Goal: Task Accomplishment & Management: Use online tool/utility

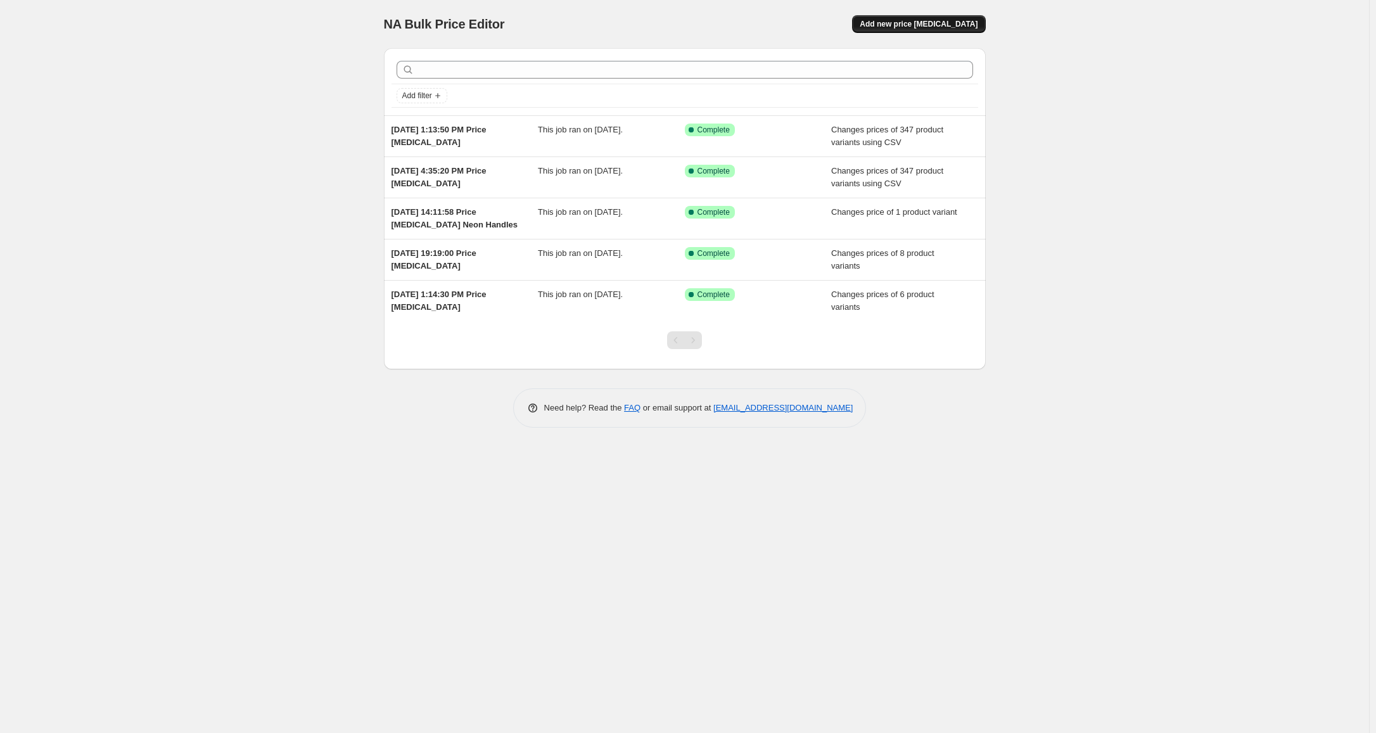
click at [932, 20] on span "Add new price [MEDICAL_DATA]" at bounding box center [919, 24] width 118 height 10
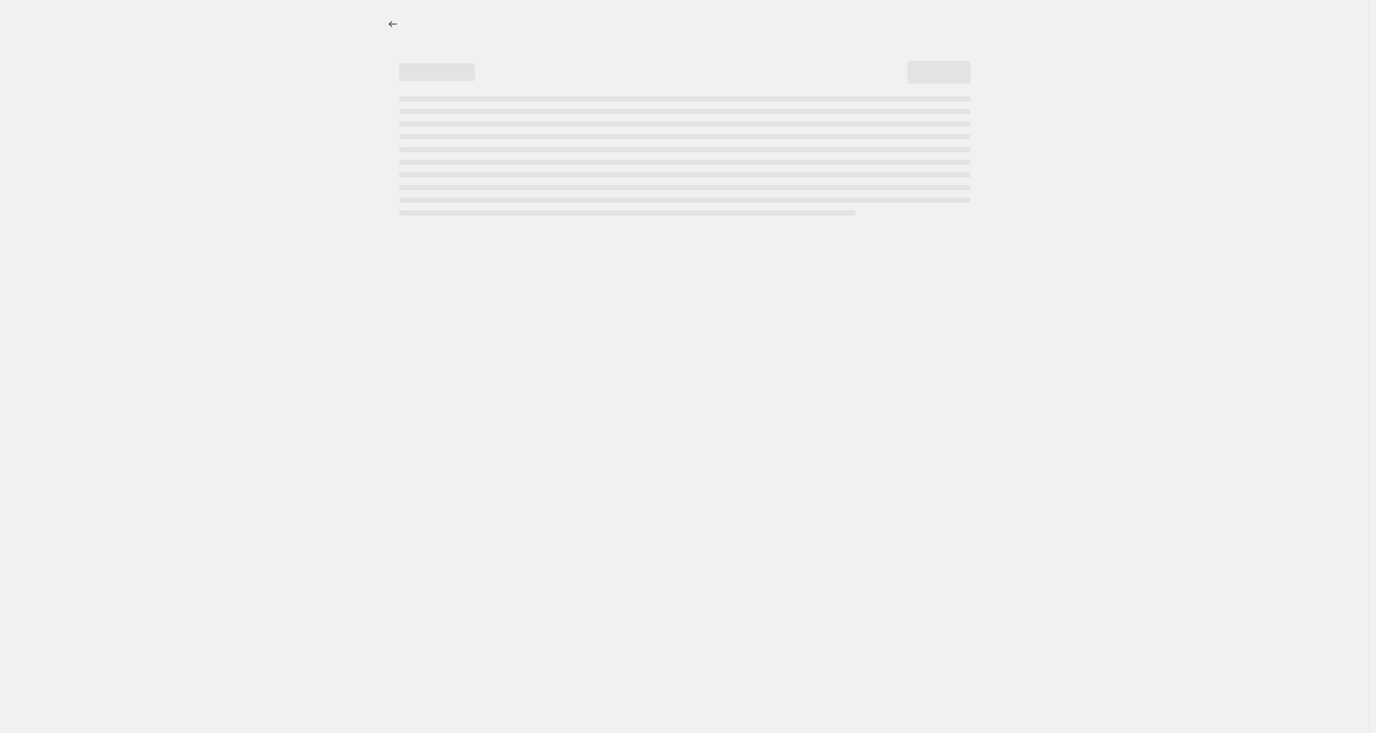
select select "percentage"
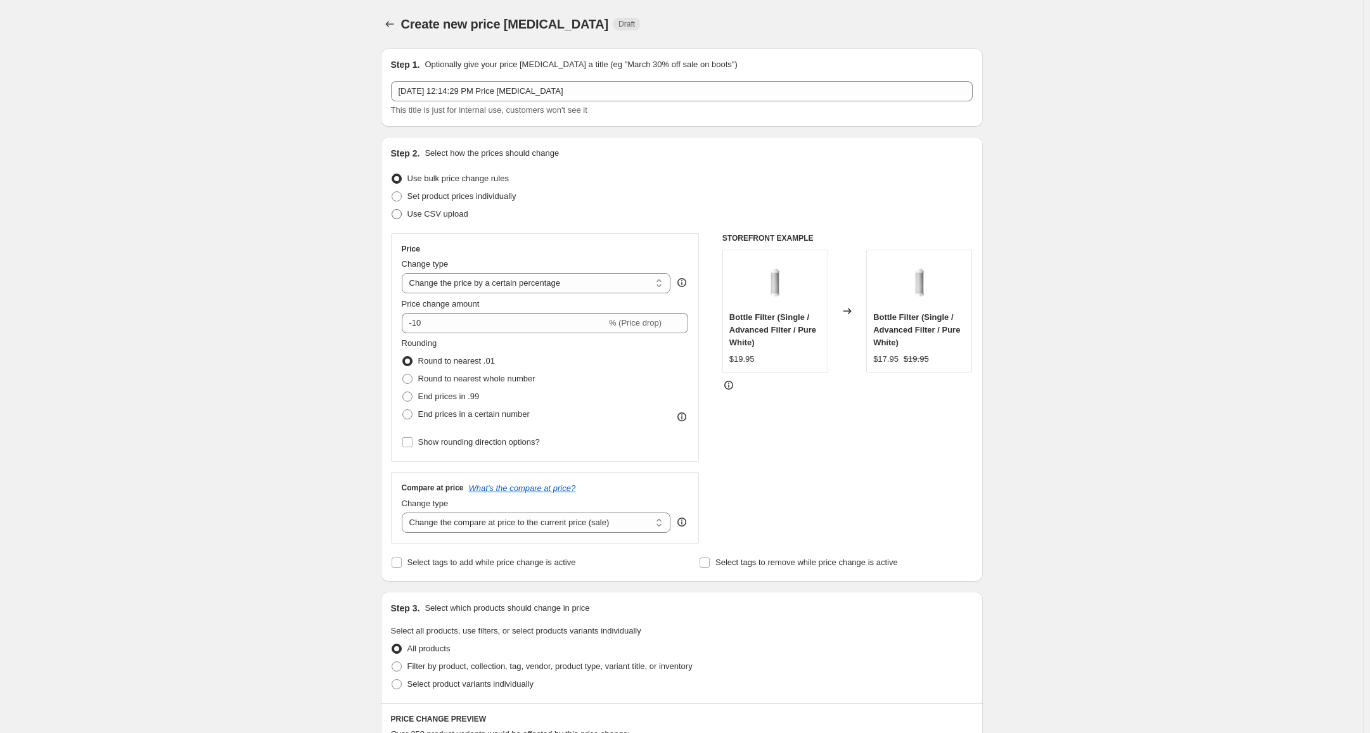
click at [445, 216] on span "Use CSV upload" at bounding box center [437, 214] width 61 height 10
click at [392, 210] on input "Use CSV upload" at bounding box center [392, 209] width 1 height 1
radio input "true"
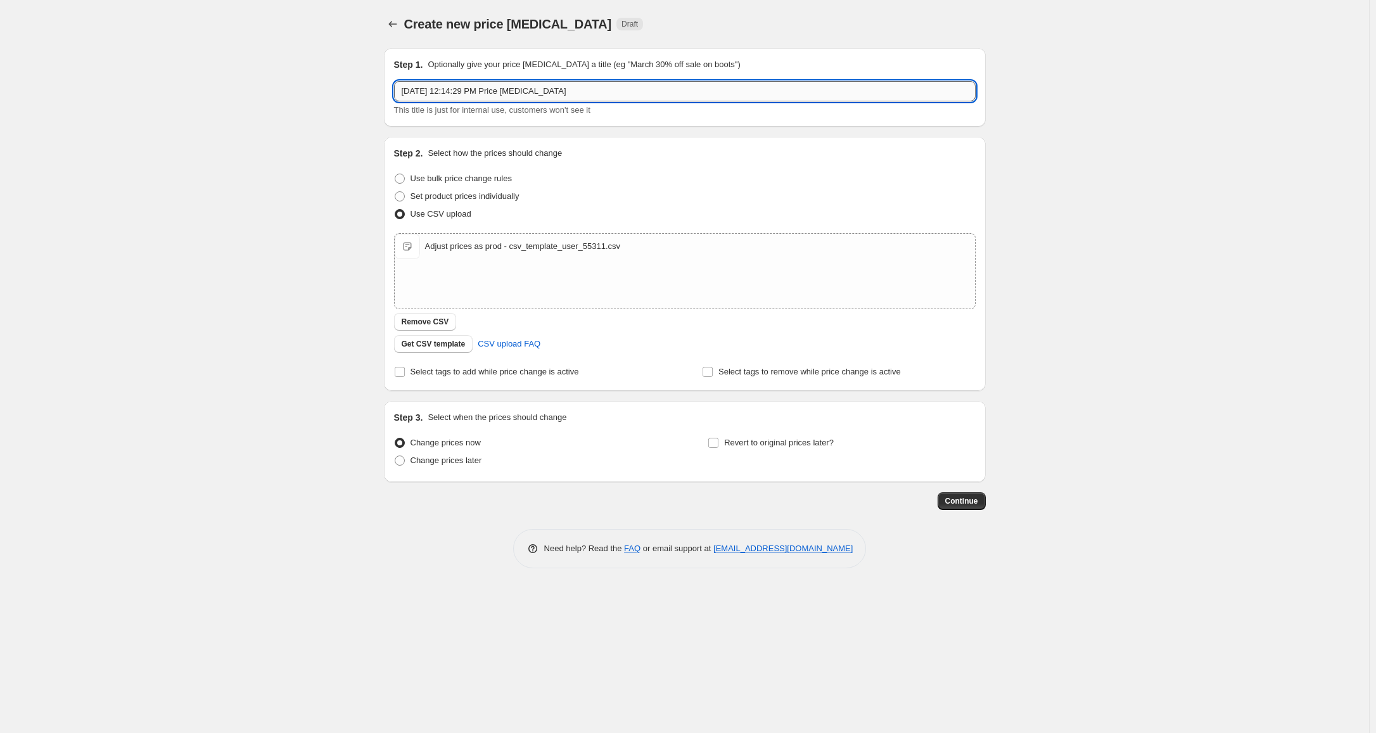
drag, startPoint x: 591, startPoint y: 93, endPoint x: 503, endPoint y: 94, distance: 88.1
click at [503, 94] on input "Aug 26, 2025, 12:14:29 PM Price change job" at bounding box center [685, 91] width 582 height 20
click at [582, 90] on input "Aug 26, 2025, 12:14:29 PM Price change job" at bounding box center [685, 91] width 582 height 20
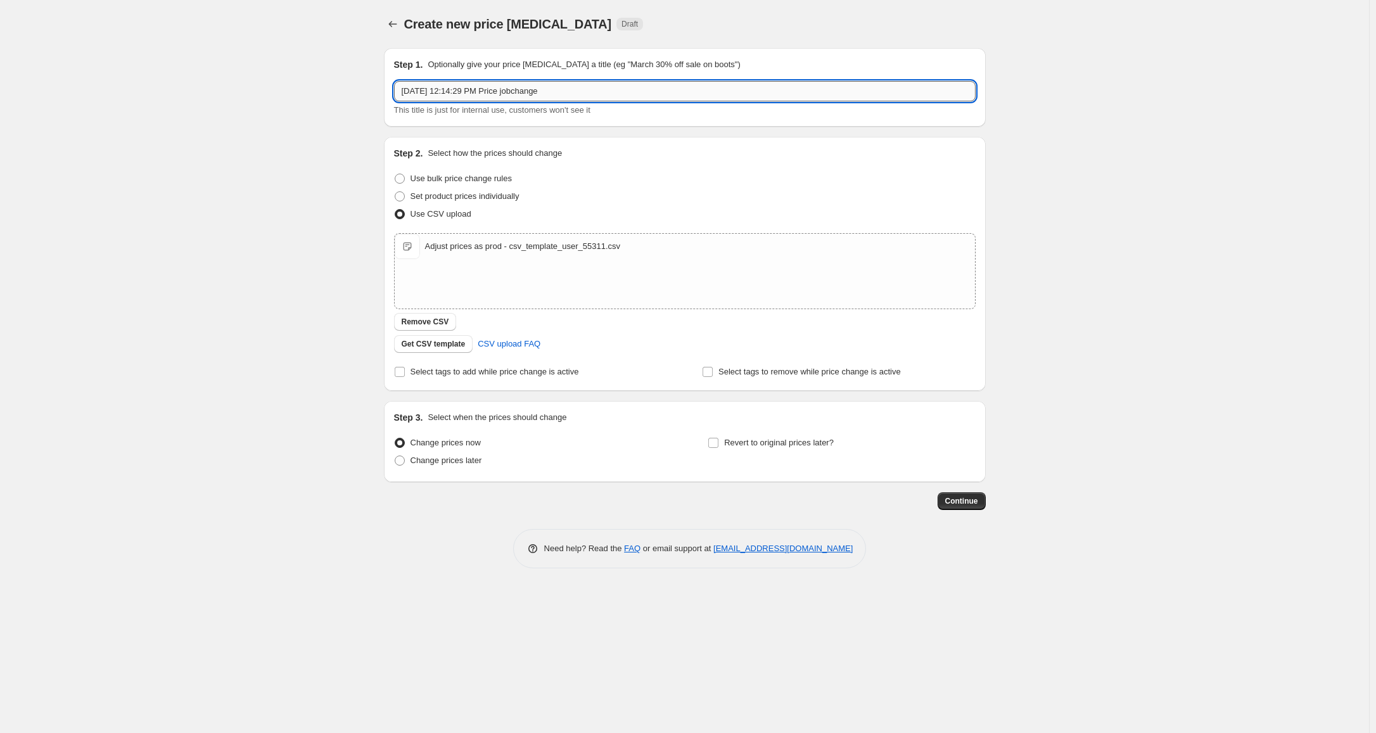
click at [499, 86] on input "Aug 26, 2025, 12:14:29 PM Price jobchange" at bounding box center [685, 91] width 582 height 20
drag, startPoint x: 500, startPoint y: 89, endPoint x: 585, endPoint y: 90, distance: 84.9
click at [585, 90] on input "Aug 26, 2025, 12:14:29 PM Price jobchange" at bounding box center [685, 91] width 582 height 20
type input "[DATE] 12:14:29 PM Adjust prices as prod"
click at [973, 506] on span "Continue" at bounding box center [961, 501] width 33 height 10
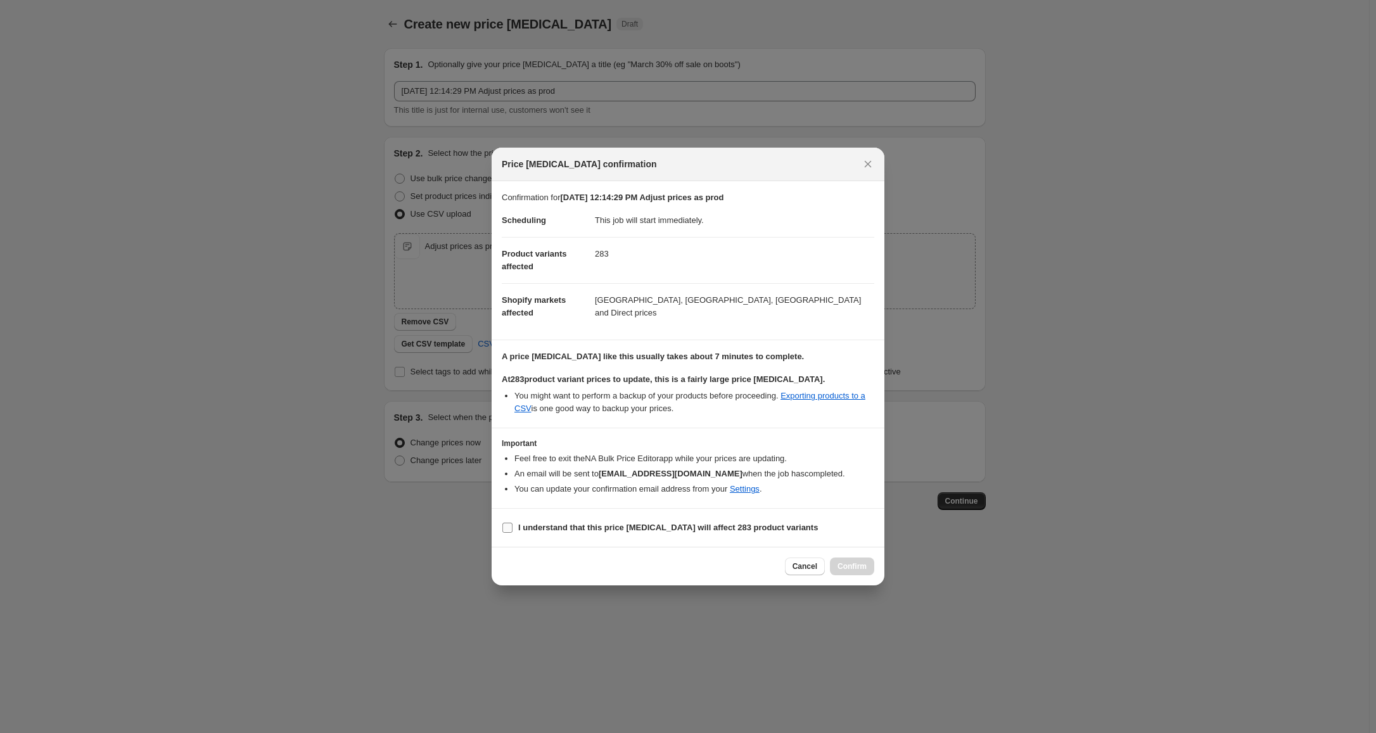
click at [690, 530] on b "I understand that this price change job will affect 283 product variants" at bounding box center [668, 528] width 300 height 10
click at [513, 530] on input "I understand that this price change job will affect 283 product variants" at bounding box center [508, 528] width 10 height 10
checkbox input "true"
click at [856, 570] on span "Confirm" at bounding box center [852, 566] width 29 height 10
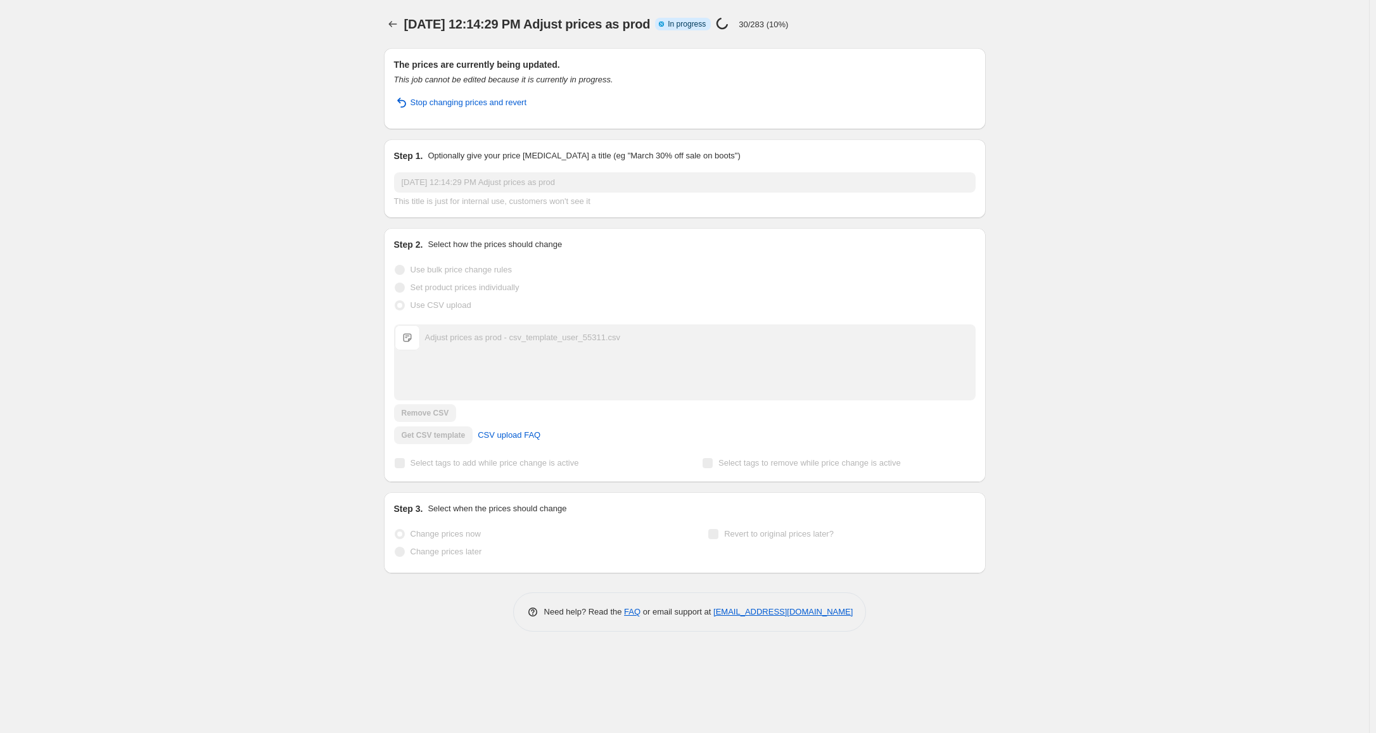
click at [229, 67] on div "Aug 26, 2025, 12:14:29 PM Adjust prices as prod. This page is ready Aug 26, 202…" at bounding box center [684, 366] width 1369 height 733
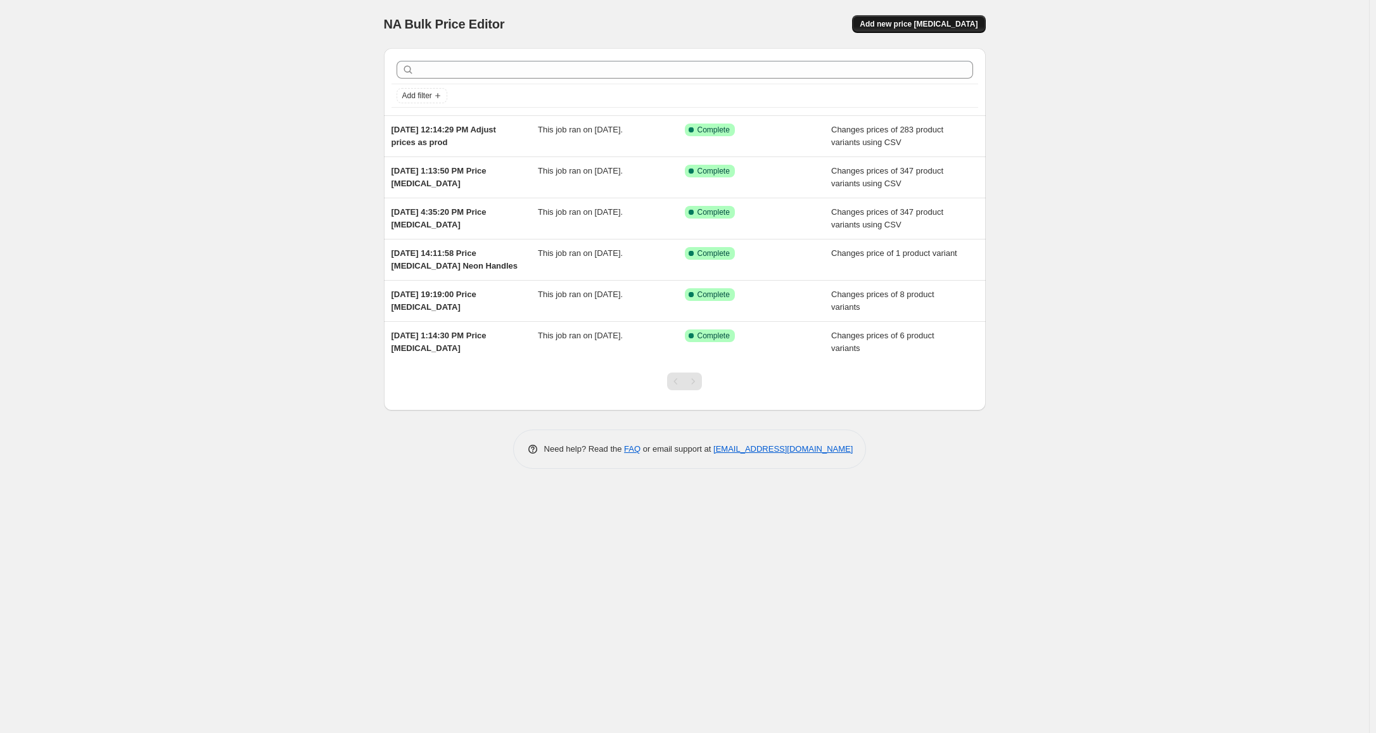
click at [922, 22] on span "Add new price [MEDICAL_DATA]" at bounding box center [919, 24] width 118 height 10
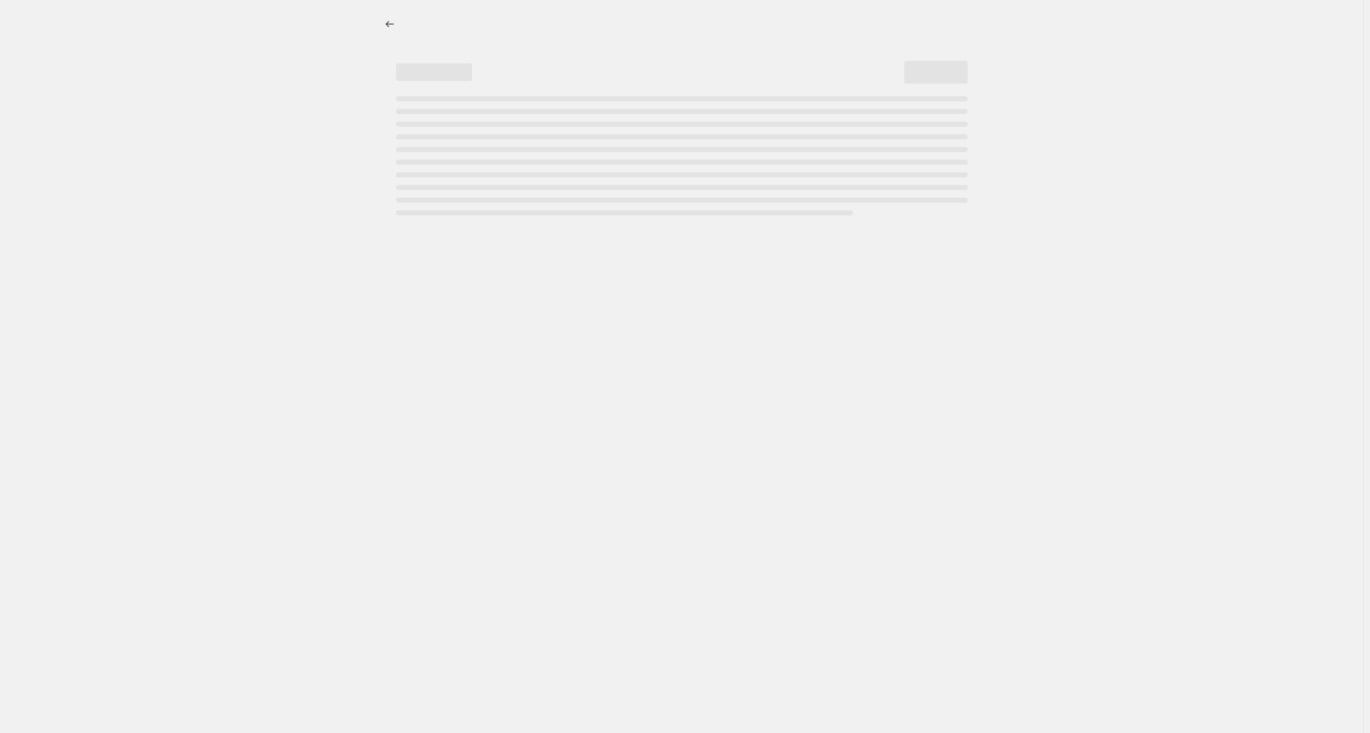
select select "percentage"
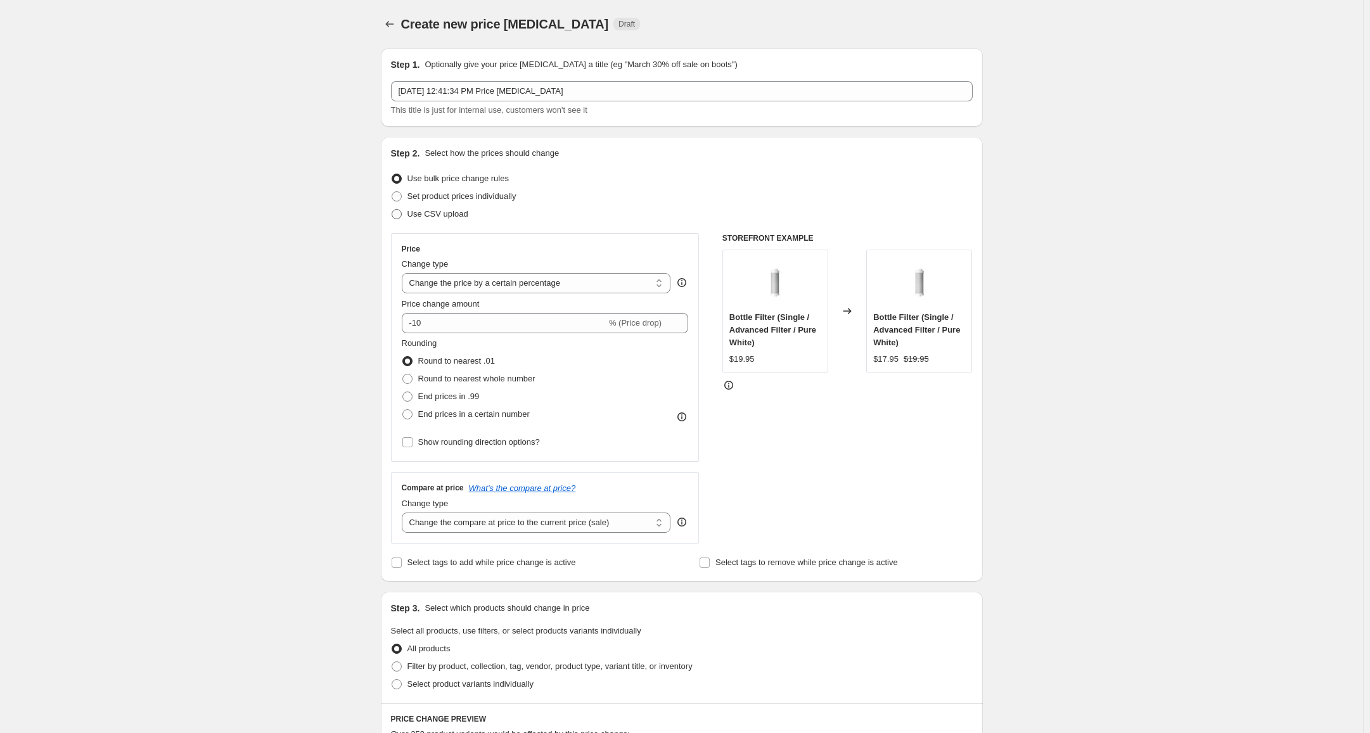
click at [440, 215] on span "Use CSV upload" at bounding box center [437, 214] width 61 height 10
click at [392, 210] on input "Use CSV upload" at bounding box center [392, 209] width 1 height 1
radio input "true"
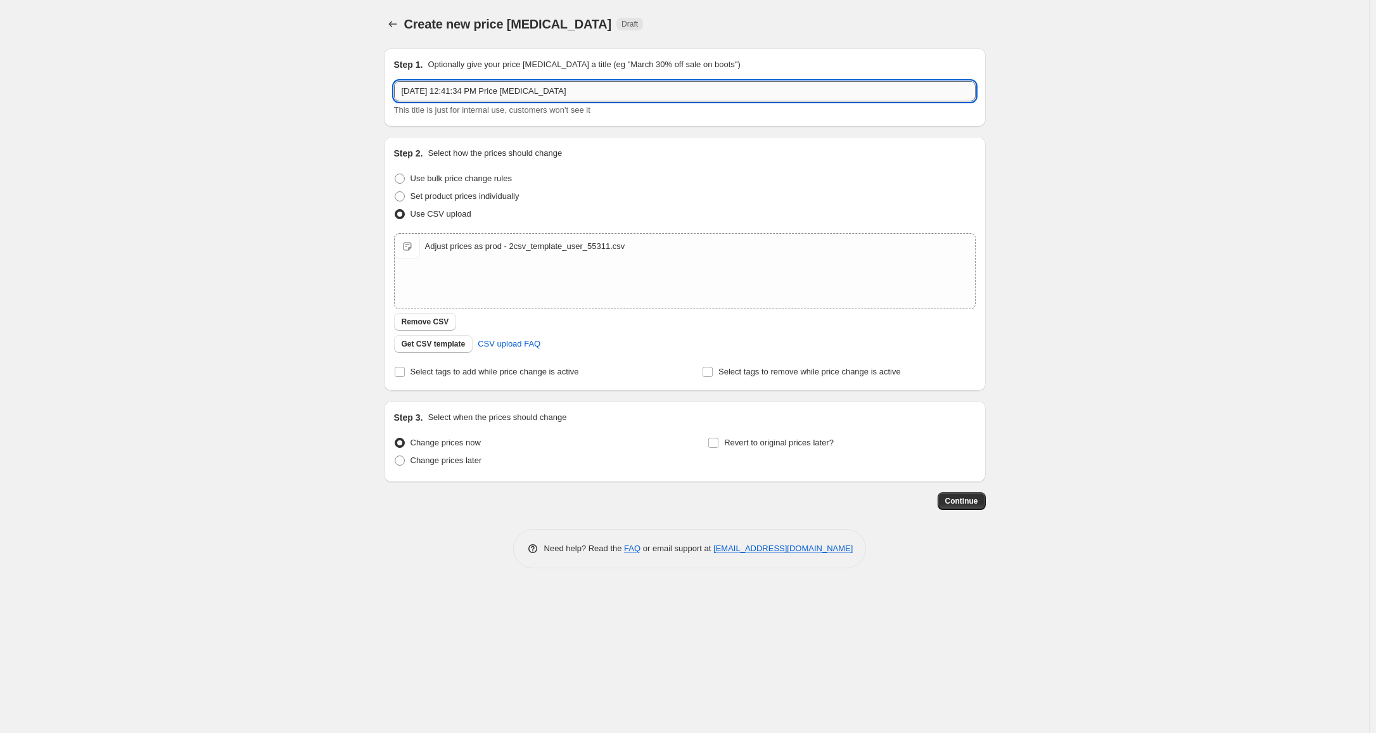
click at [591, 92] on input "[DATE] 12:41:34 PM Price [MEDICAL_DATA]" at bounding box center [685, 91] width 582 height 20
drag, startPoint x: 614, startPoint y: 91, endPoint x: 498, endPoint y: 88, distance: 116.0
click at [498, 88] on input "[DATE] 12:41:34 PM Price [MEDICAL_DATA]" at bounding box center [685, 91] width 582 height 20
type input "[DATE] 12:41:34 PM Sub HW"
click at [967, 507] on button "Continue" at bounding box center [962, 501] width 48 height 18
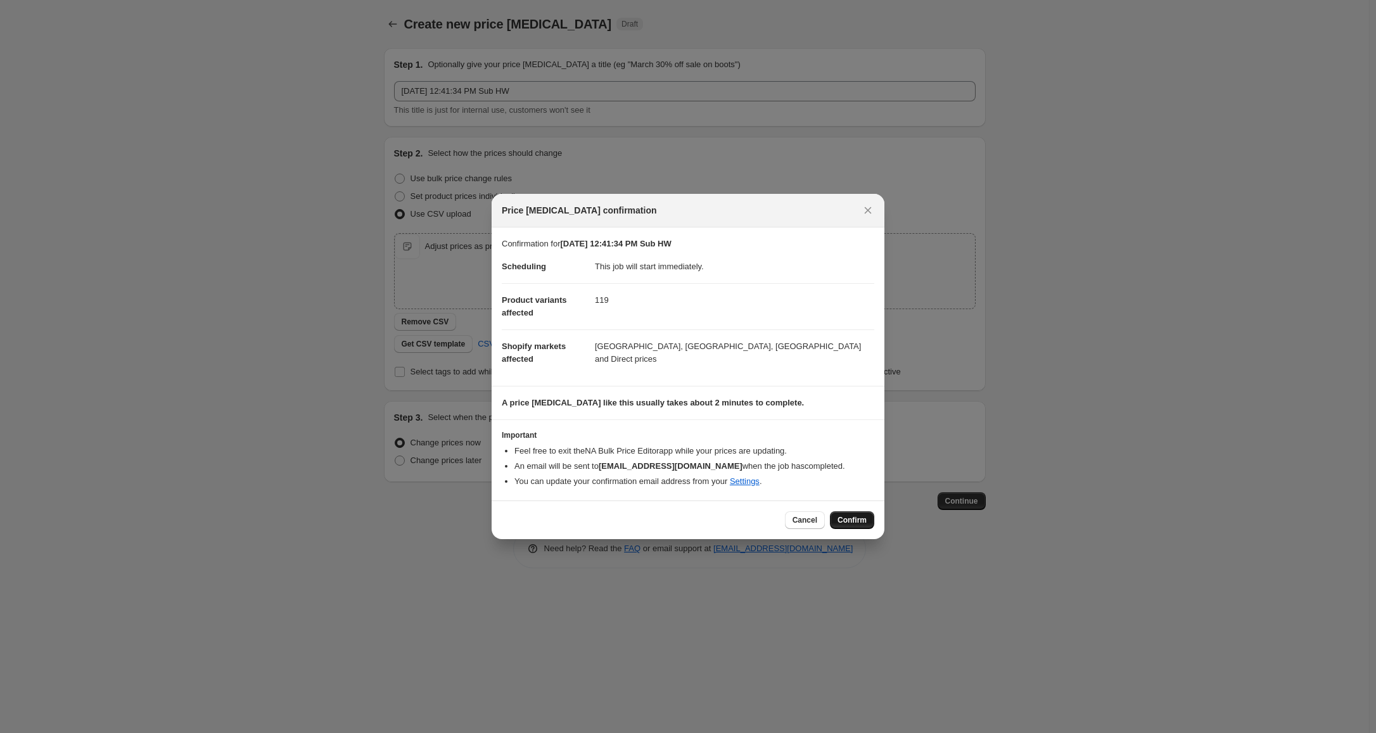
click at [850, 520] on span "Confirm" at bounding box center [852, 520] width 29 height 10
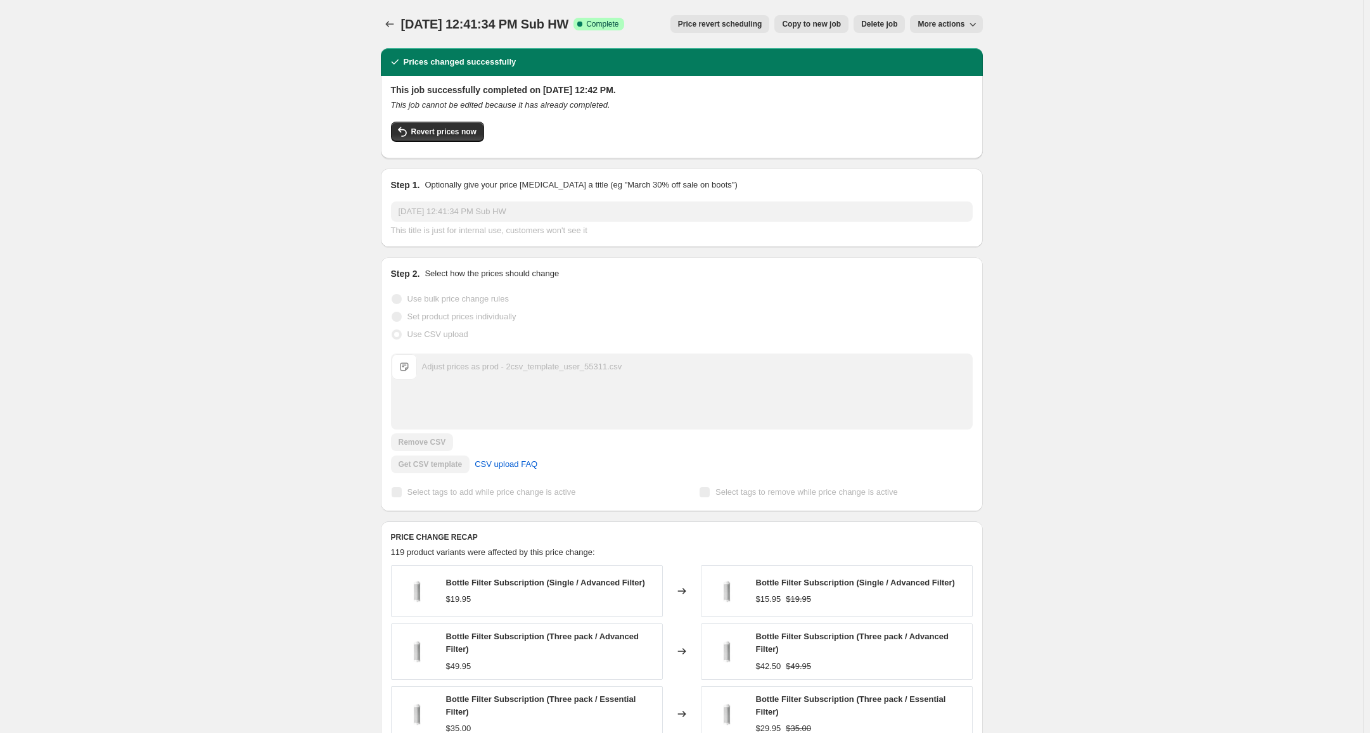
click at [220, 279] on div "[DATE] 12:41:34 PM Sub HW. This page is ready [DATE] 12:41:34 PM Sub HW Success…" at bounding box center [681, 545] width 1363 height 1091
